Goal: Task Accomplishment & Management: Manage account settings

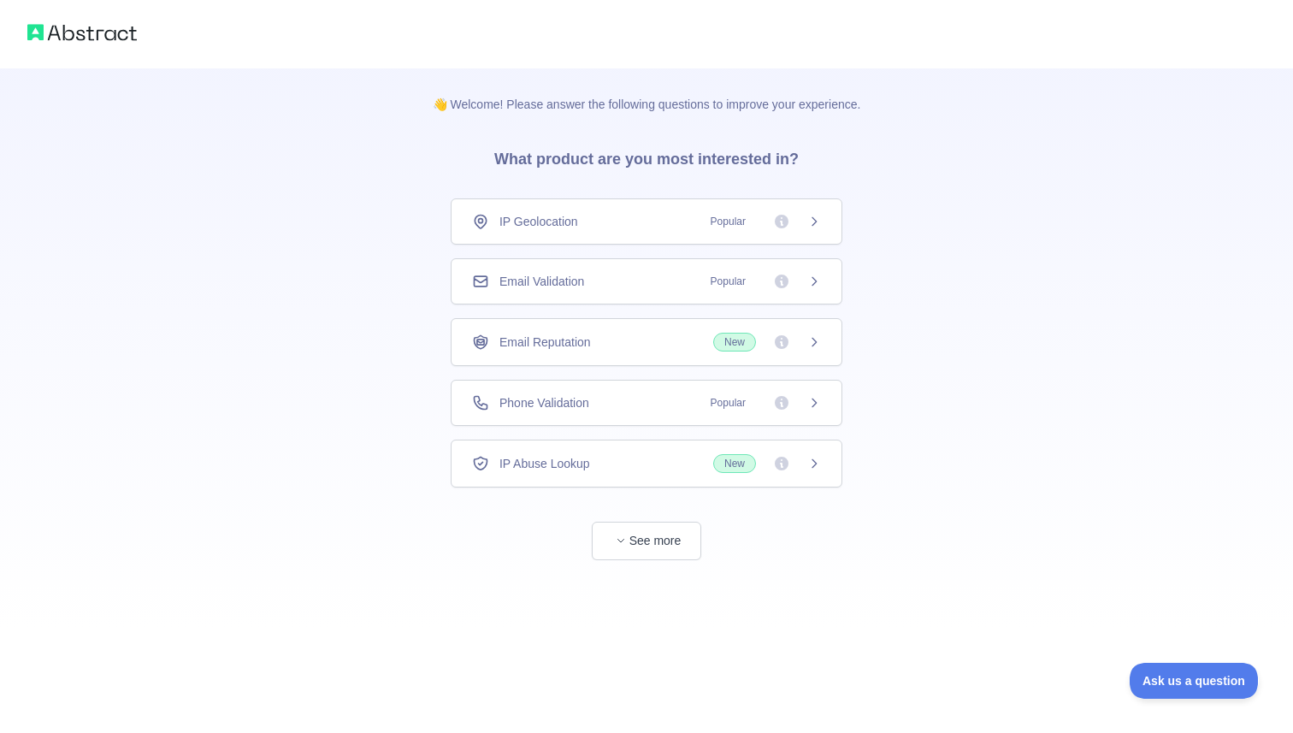
click at [672, 230] on div "IP Geolocation Popular" at bounding box center [647, 221] width 392 height 46
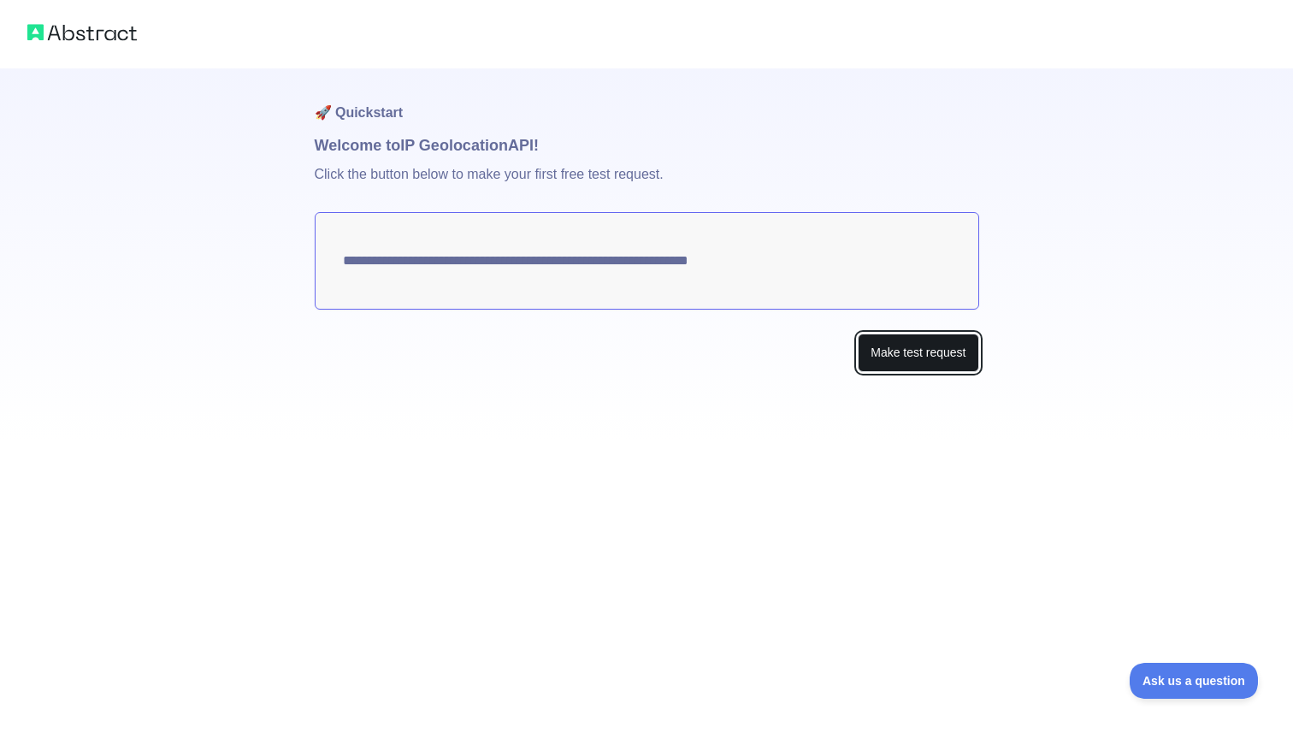
click at [897, 352] on button "Make test request" at bounding box center [918, 353] width 121 height 38
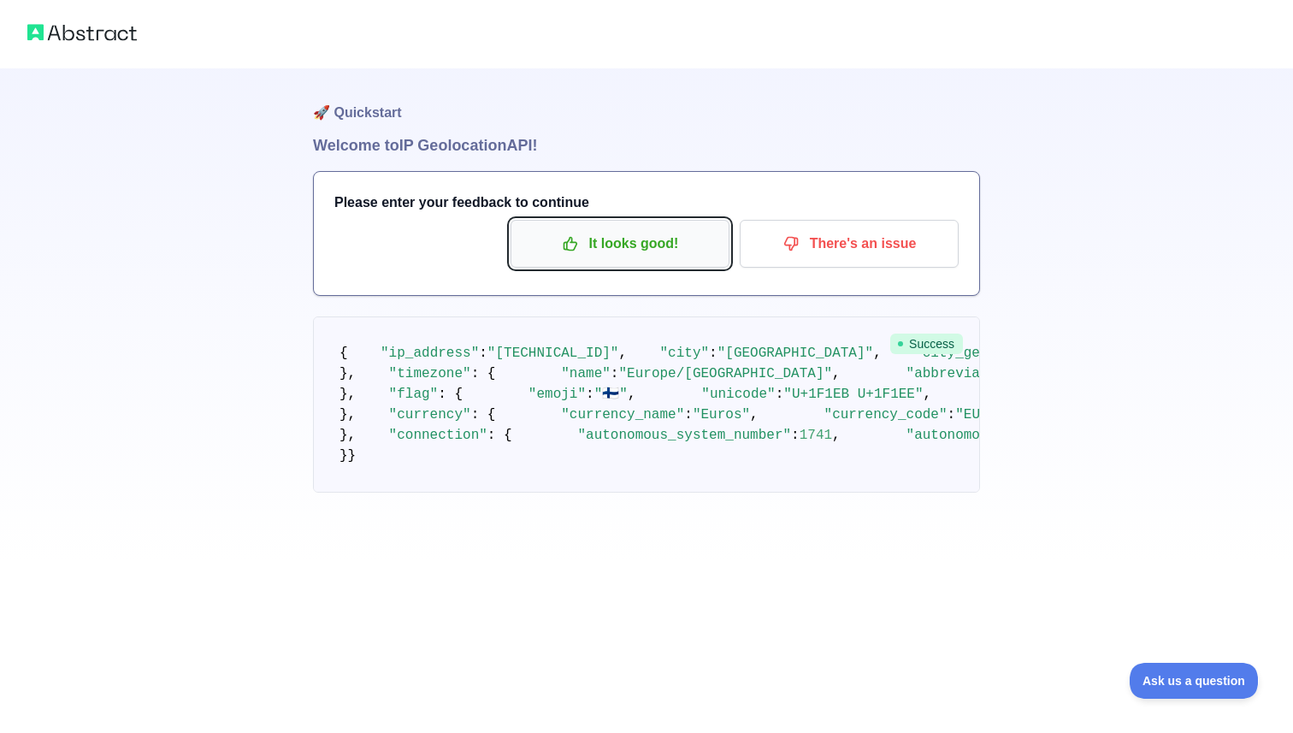
click at [639, 251] on p "It looks good!" at bounding box center [619, 243] width 193 height 29
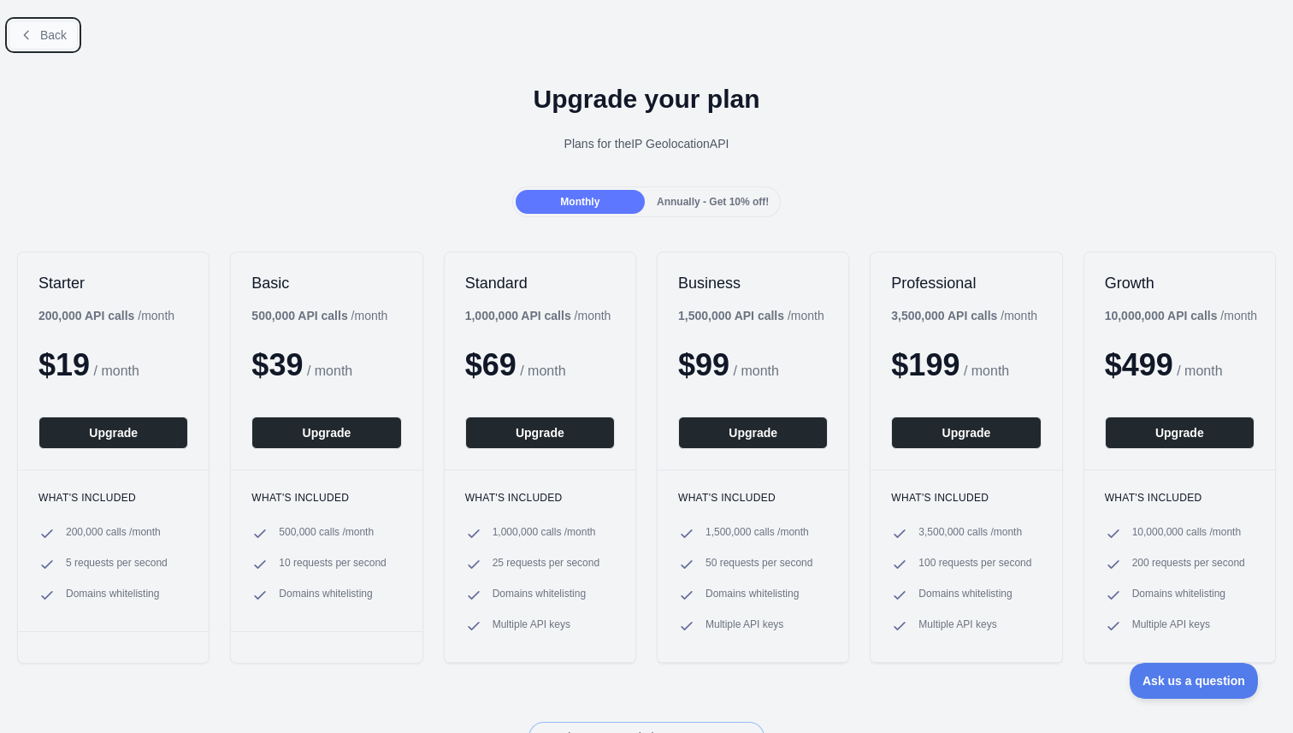
click at [40, 22] on button "Back" at bounding box center [43, 35] width 69 height 29
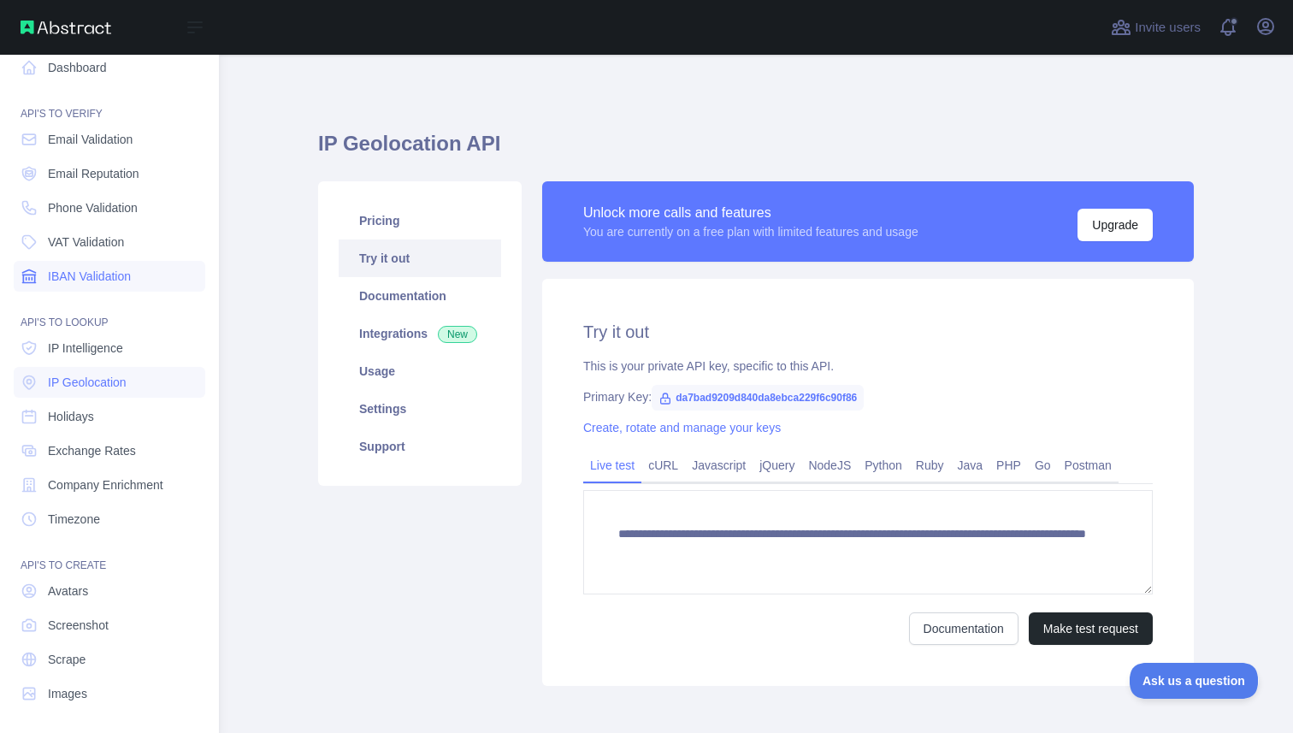
scroll to position [20, 0]
click at [104, 418] on link "Holidays" at bounding box center [110, 413] width 192 height 31
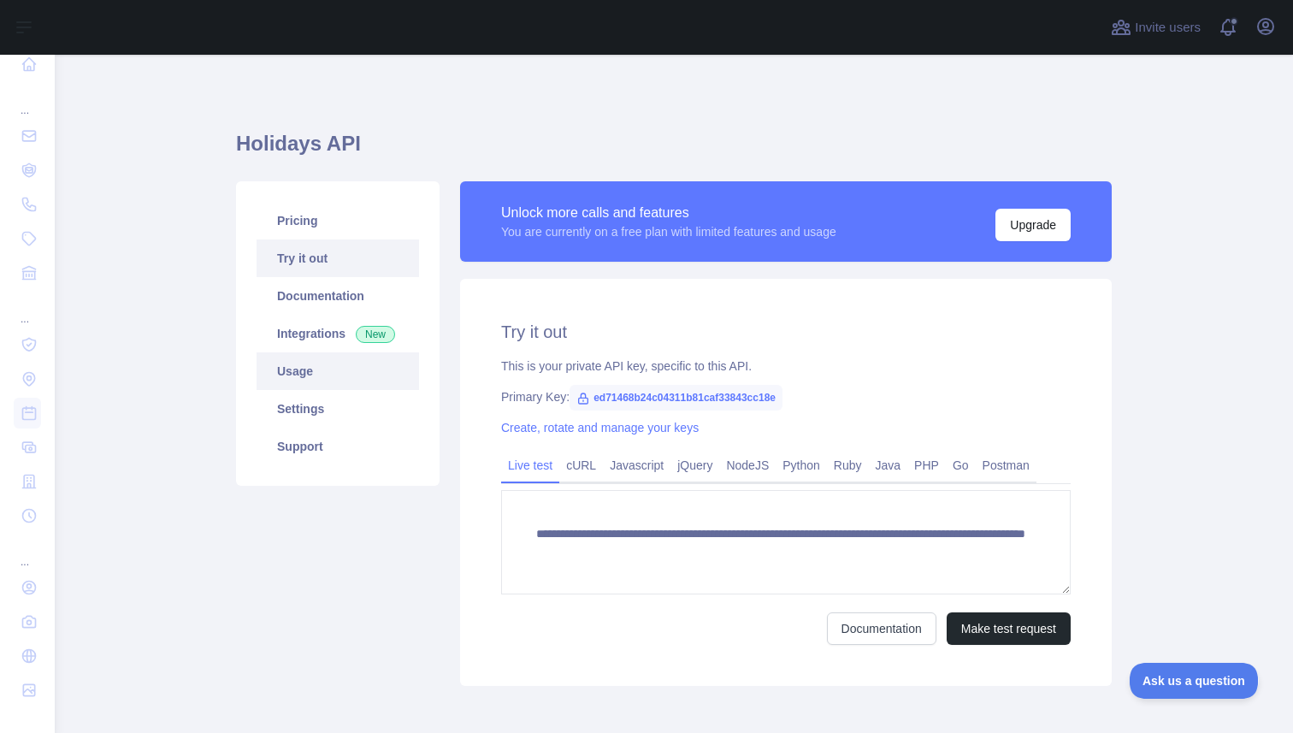
click at [343, 369] on link "Usage" at bounding box center [338, 371] width 162 height 38
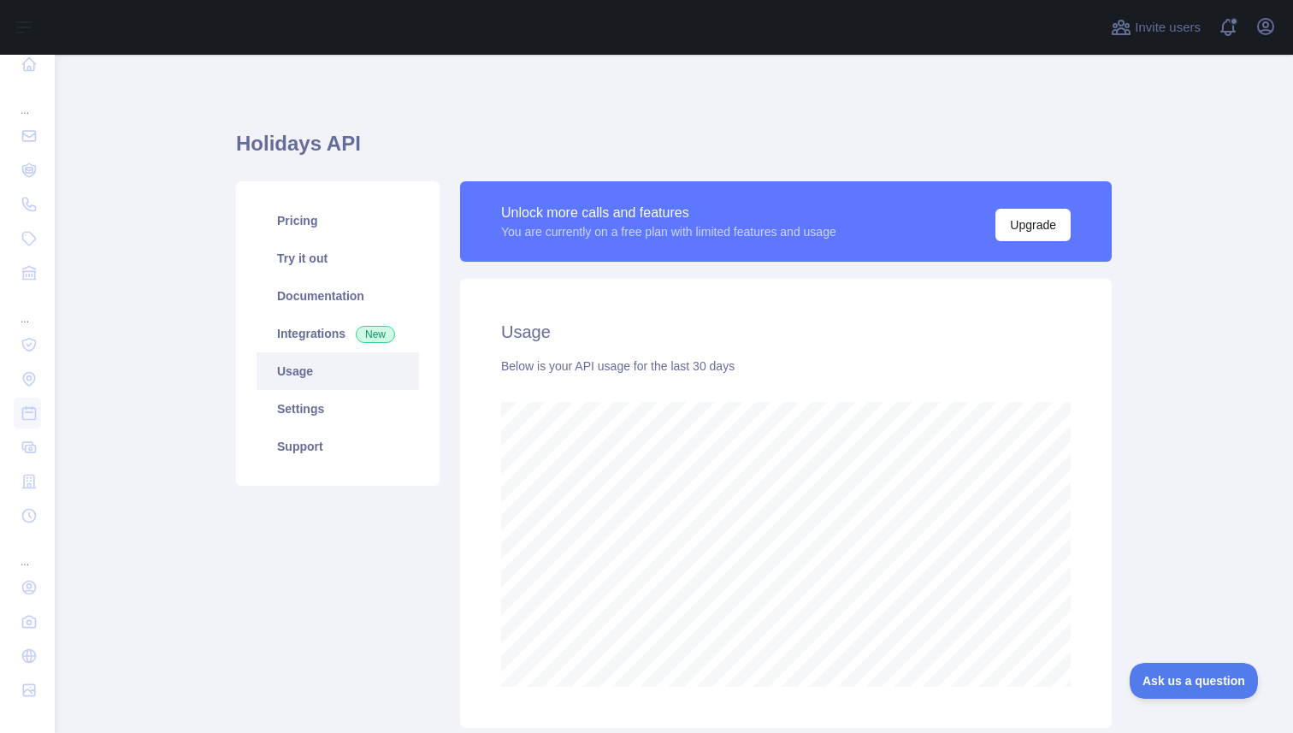
scroll to position [678, 1238]
click at [328, 404] on link "Settings" at bounding box center [338, 409] width 162 height 38
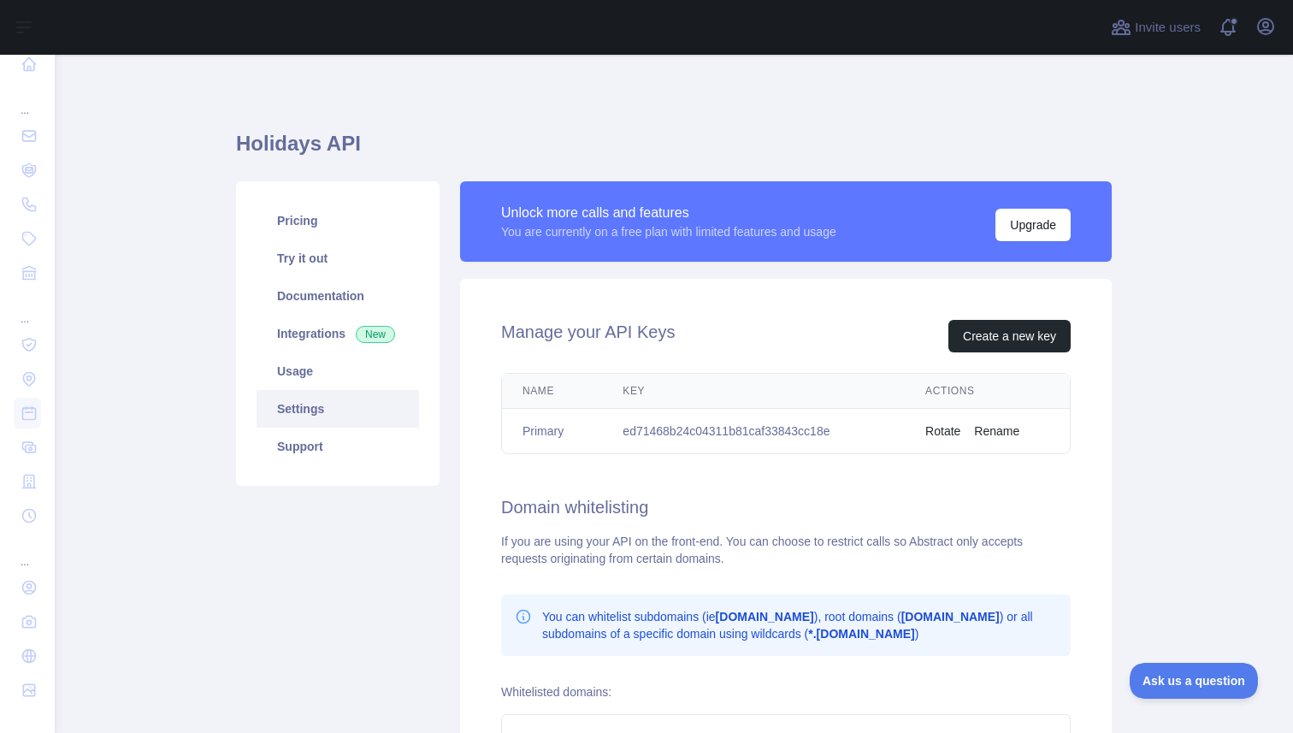
click at [681, 431] on td "ed71468b24c04311b81caf33843cc18e" at bounding box center [753, 431] width 303 height 45
copy td "ed71468b24c04311b81caf33843cc18e"
click at [894, 434] on td "ed71468b24c04311b81caf33843cc18e" at bounding box center [753, 431] width 303 height 45
click at [756, 433] on td "ed71468b24c04311b81caf33843cc18e" at bounding box center [753, 431] width 303 height 45
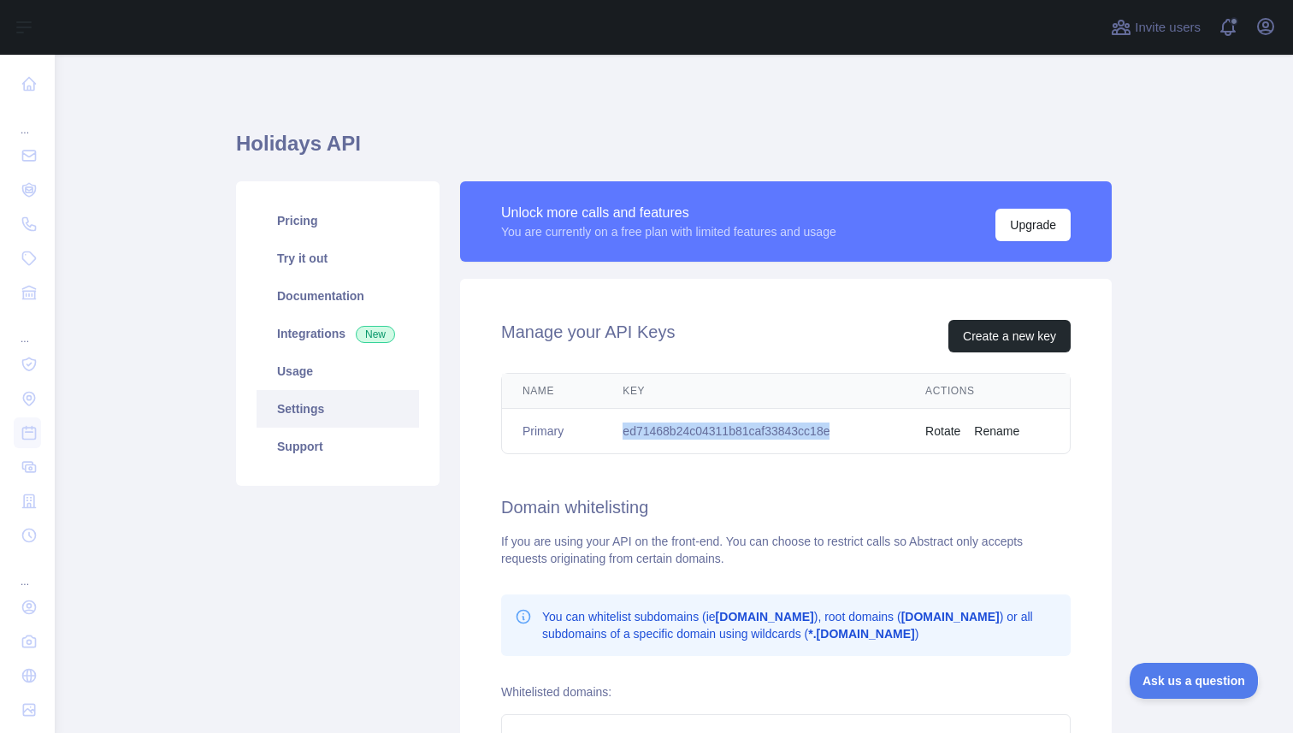
click at [756, 433] on td "ed71468b24c04311b81caf33843cc18e" at bounding box center [753, 431] width 303 height 45
copy td "ed71468b24c04311b81caf33843cc18e"
click at [946, 432] on button "Rotate" at bounding box center [942, 430] width 35 height 17
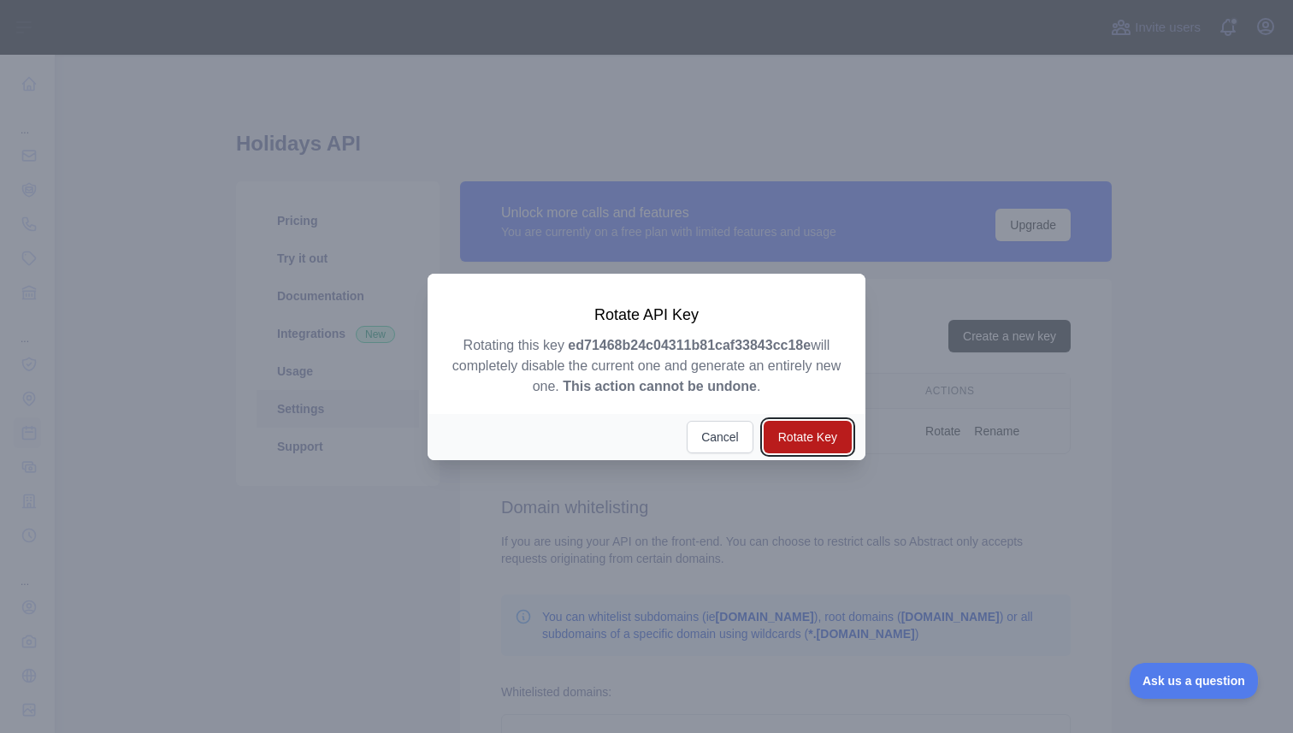
click at [810, 435] on button "Rotate Key" at bounding box center [808, 437] width 88 height 32
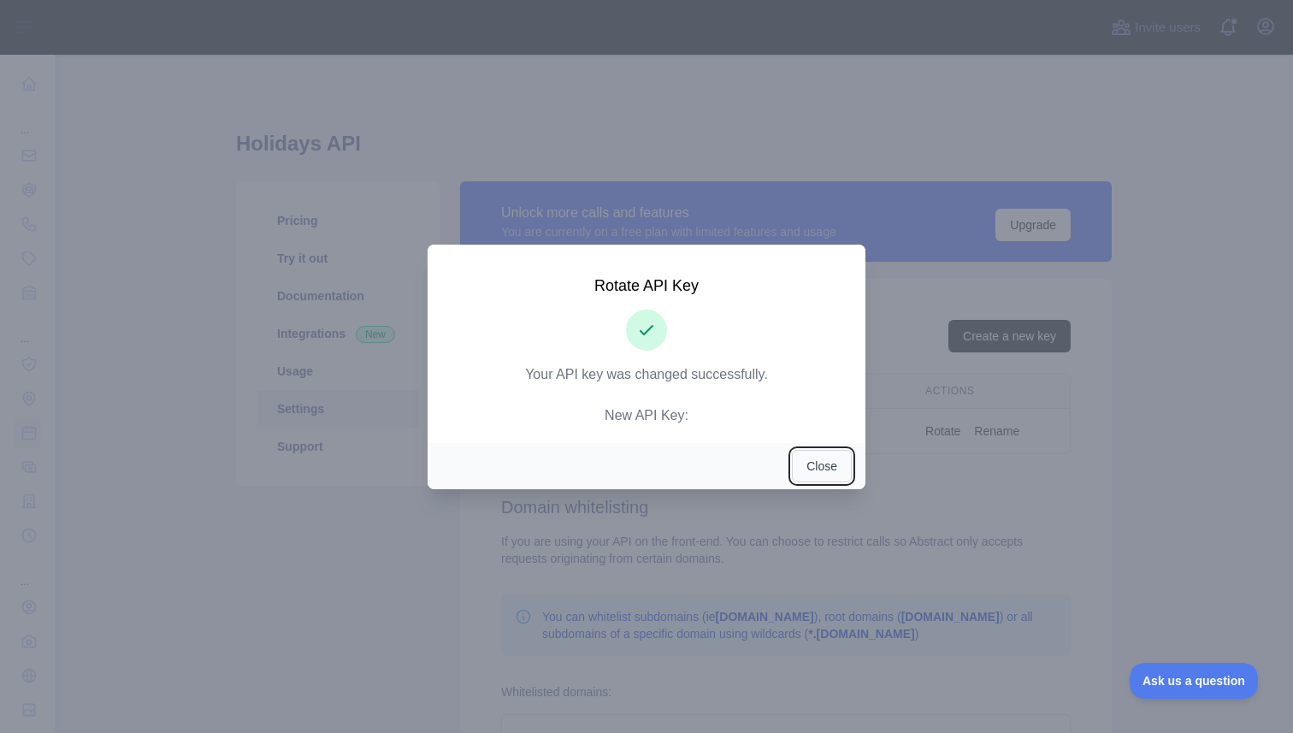
click at [809, 470] on button "Close" at bounding box center [822, 466] width 60 height 32
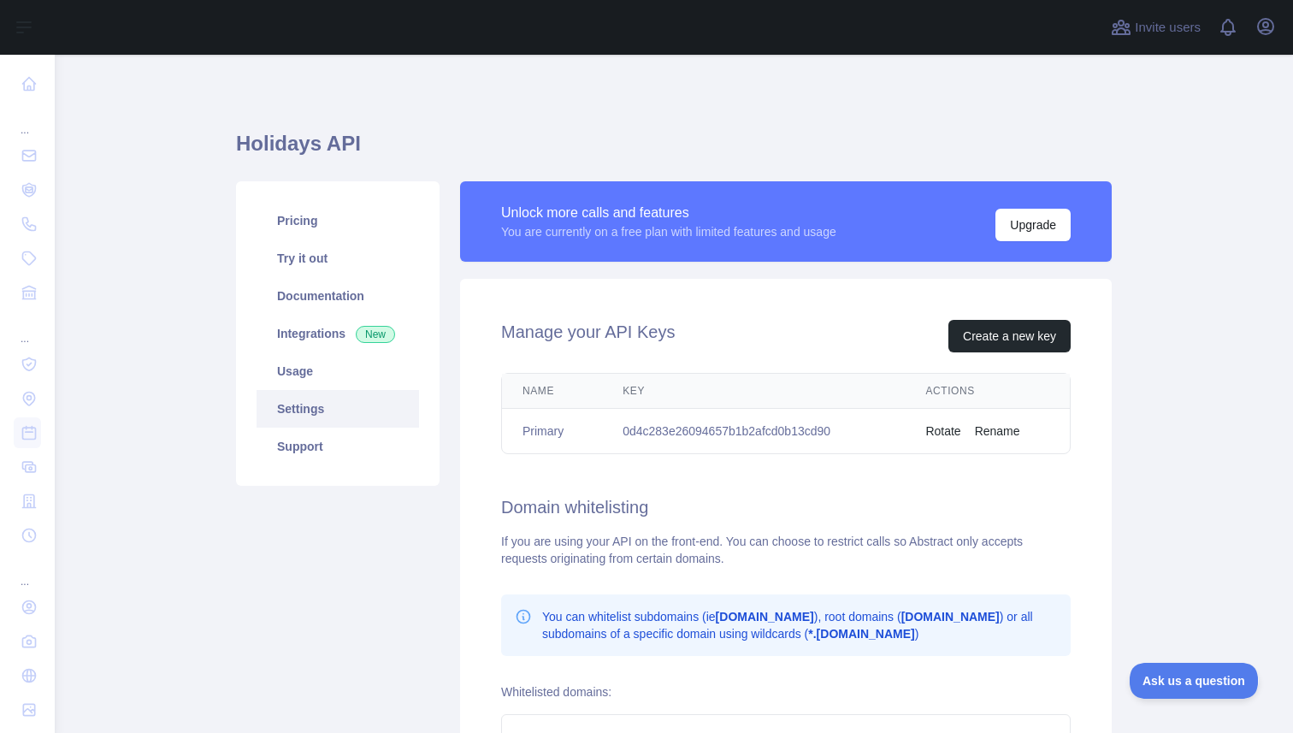
click at [743, 428] on td "0d4c283e26094657b1b2afcd0b13cd90" at bounding box center [753, 431] width 303 height 45
copy td "0d4c283e26094657b1b2afcd0b13cd90"
click at [361, 292] on link "Documentation" at bounding box center [338, 296] width 162 height 38
